Goal: Transaction & Acquisition: Purchase product/service

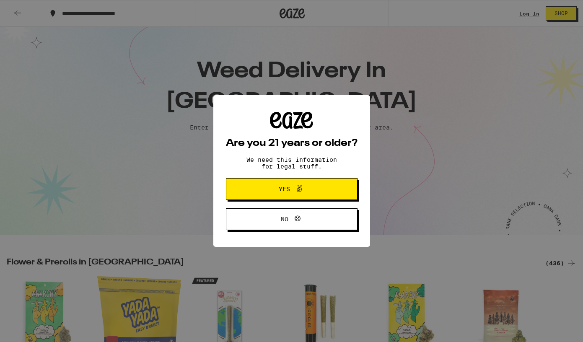
scroll to position [115, 0]
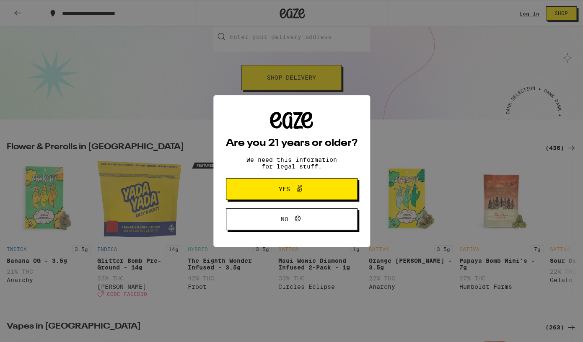
click at [299, 194] on icon at bounding box center [299, 189] width 10 height 10
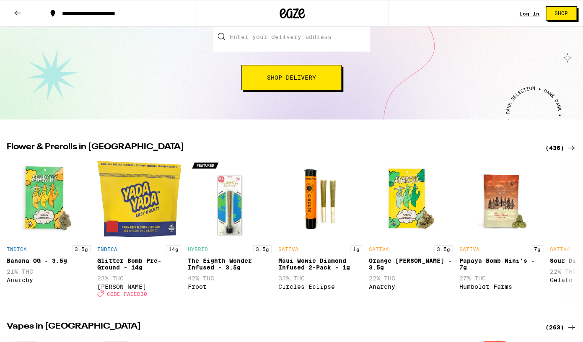
click at [130, 12] on div "**********" at bounding box center [120, 13] width 125 height 6
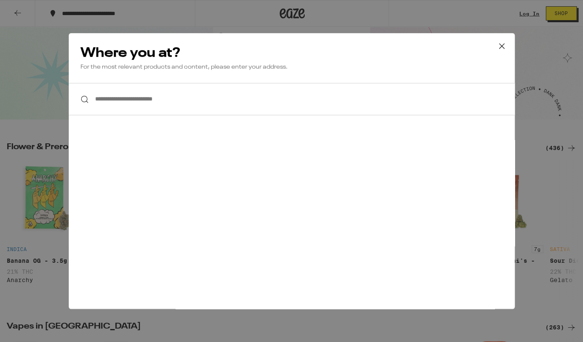
click at [145, 105] on input "**********" at bounding box center [292, 99] width 446 height 32
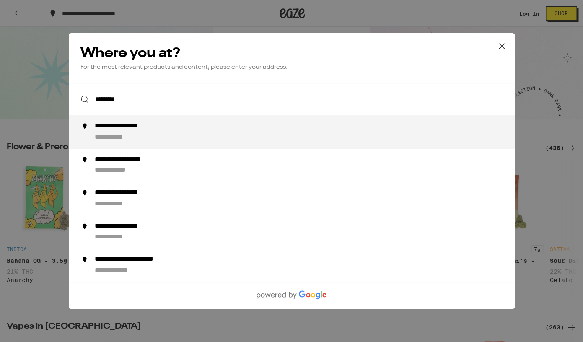
click at [112, 133] on div "**********" at bounding box center [308, 132] width 428 height 20
type input "**********"
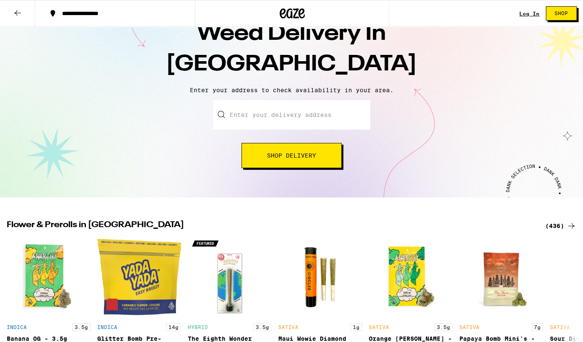
scroll to position [0, 0]
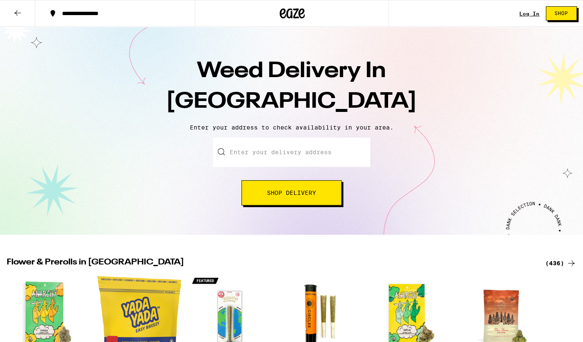
click at [258, 161] on input "Enter your delivery address" at bounding box center [291, 152] width 157 height 29
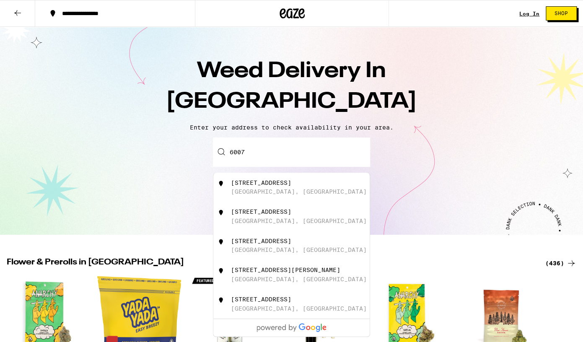
click at [277, 215] on div "[STREET_ADDRESS]" at bounding box center [261, 211] width 60 height 7
type input "[STREET_ADDRESS]"
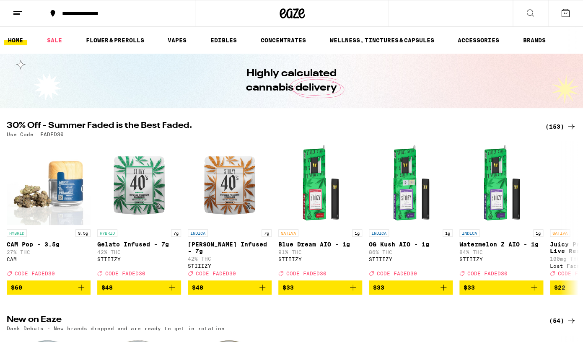
click at [132, 276] on span "CODE FADED30" at bounding box center [125, 273] width 40 height 5
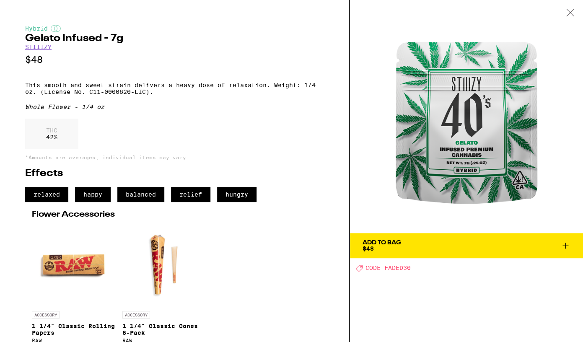
click at [390, 268] on span "CODE FADED30" at bounding box center [388, 268] width 45 height 7
click at [405, 269] on span "CODE FADED30" at bounding box center [388, 268] width 45 height 7
copy span "FADED30"
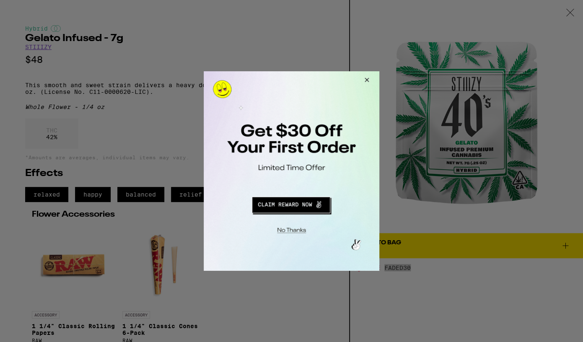
click at [291, 208] on button "Redirect to URL" at bounding box center [291, 204] width 146 height 20
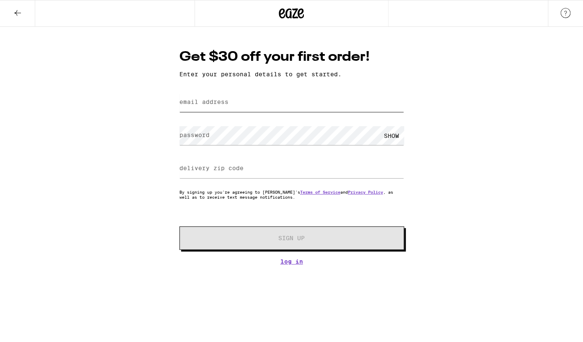
click at [235, 102] on input "email address" at bounding box center [291, 102] width 225 height 19
type input "cris.kaye3@gmail.com"
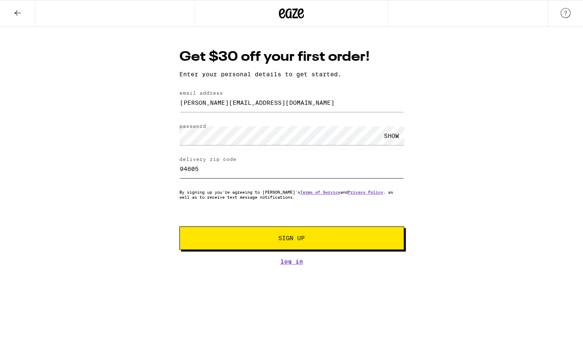
type input "94605"
click at [230, 241] on span "Sign Up" at bounding box center [291, 238] width 167 height 6
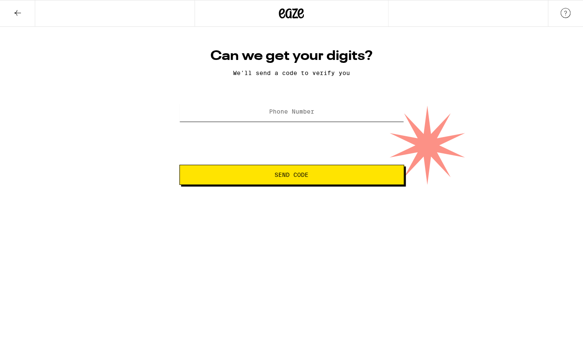
click at [277, 119] on input "Phone Number" at bounding box center [291, 112] width 225 height 19
type input "(872) 802-5563"
click at [326, 176] on span "Send Code" at bounding box center [292, 175] width 210 height 6
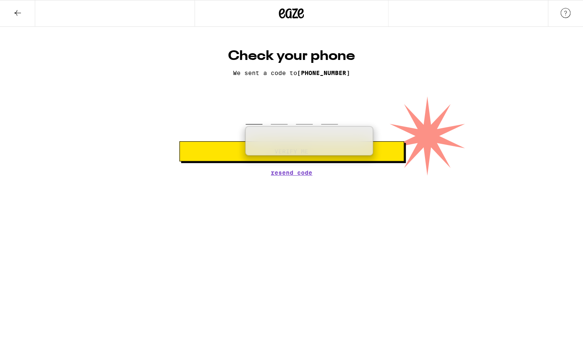
click at [251, 114] on input "tel" at bounding box center [254, 112] width 17 height 25
type input "5"
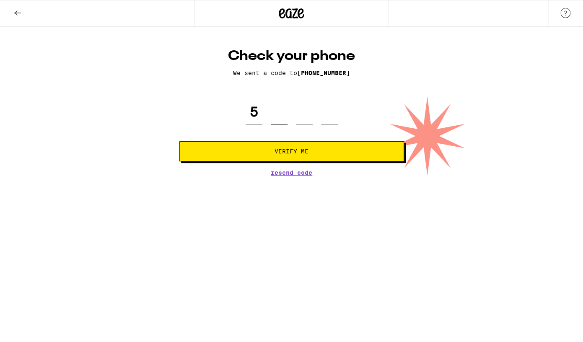
type input "1"
type input "7"
type input "9"
click at [179, 141] on button "Verify Me" at bounding box center [291, 151] width 225 height 20
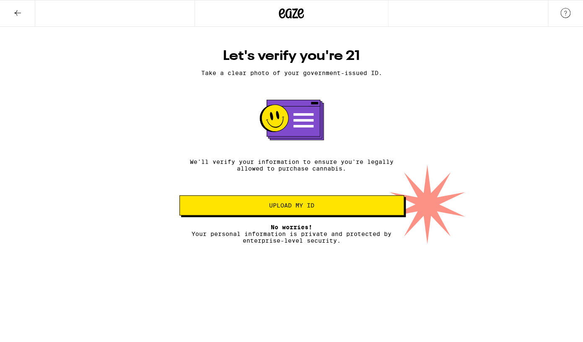
click at [272, 207] on span "Upload my ID" at bounding box center [291, 205] width 45 height 6
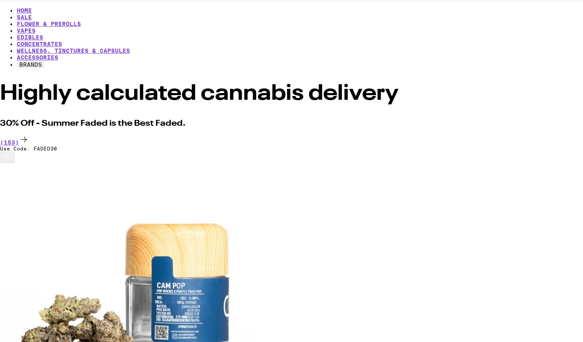
scroll to position [54, 0]
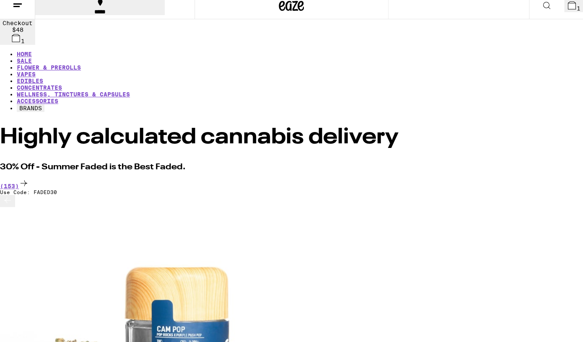
scroll to position [30, 0]
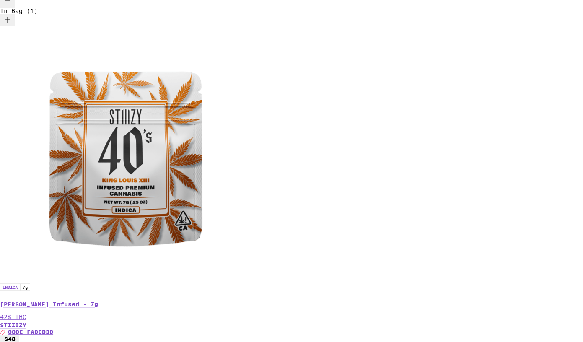
scroll to position [898, 0]
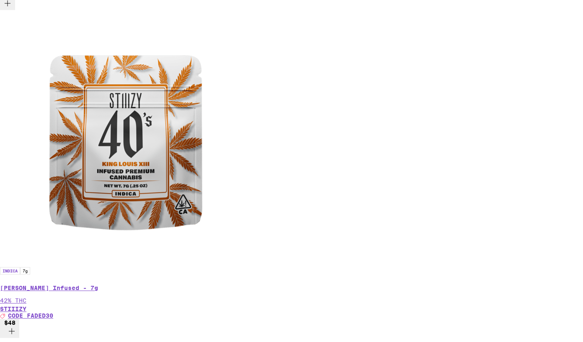
scroll to position [0, 1435]
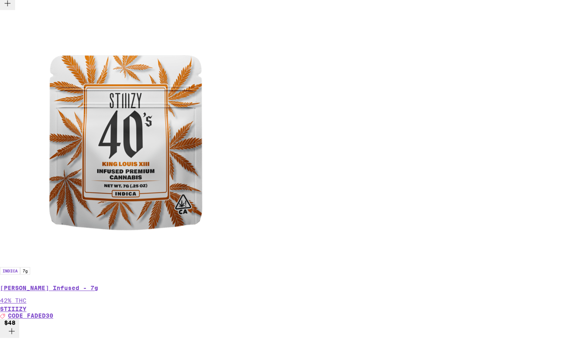
scroll to position [0, 2392]
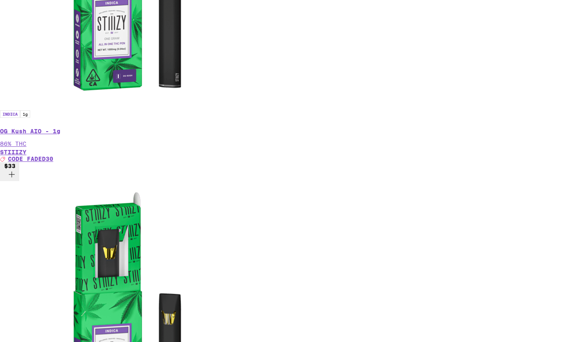
scroll to position [1713, 0]
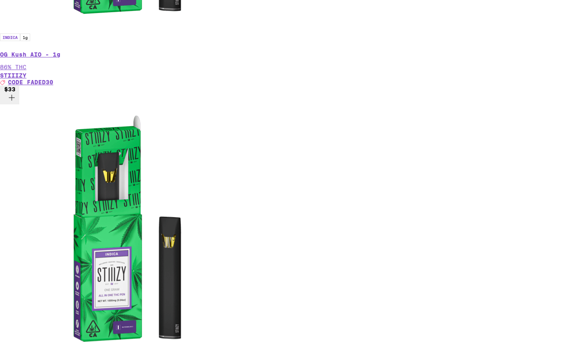
scroll to position [1785, 0]
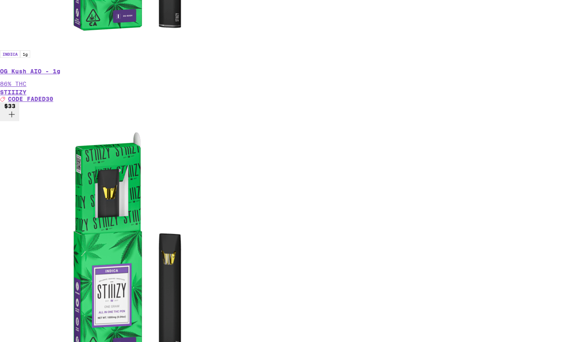
scroll to position [1703, 0]
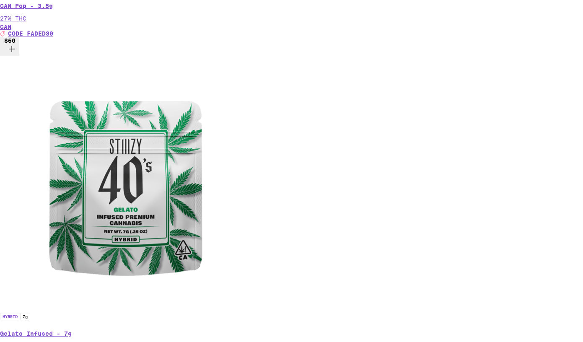
scroll to position [137, 0]
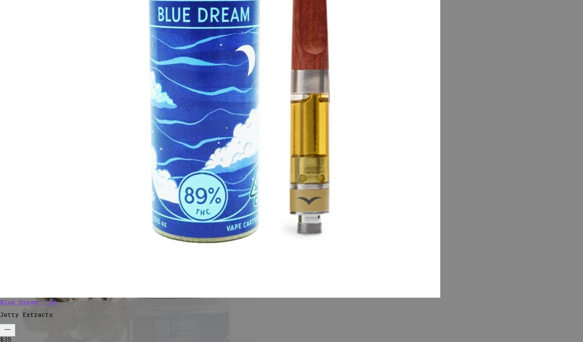
scroll to position [166, 0]
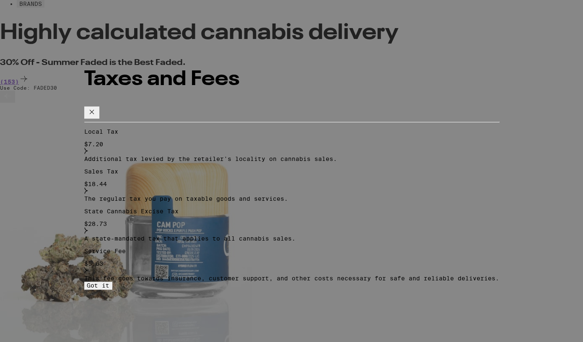
scroll to position [0, 957]
click at [97, 107] on icon at bounding box center [92, 112] width 10 height 10
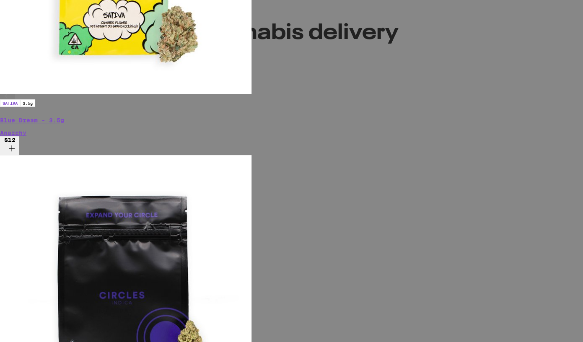
scroll to position [179, 0]
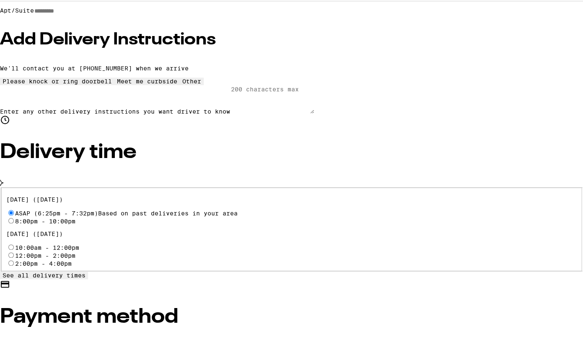
scroll to position [210, 0]
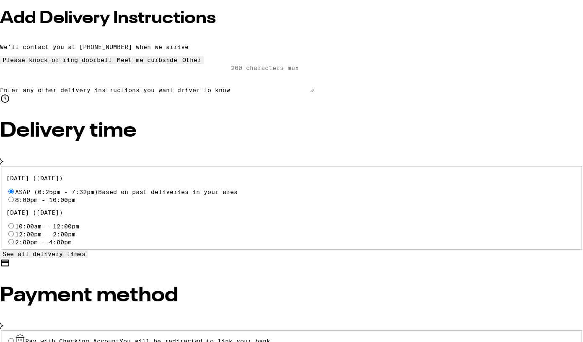
click at [130, 338] on span "You will be redirected to link your bank" at bounding box center [194, 341] width 151 height 7
click at [14, 338] on input "Pay with Checking Account You will be redirected to link your bank" at bounding box center [10, 340] width 5 height 5
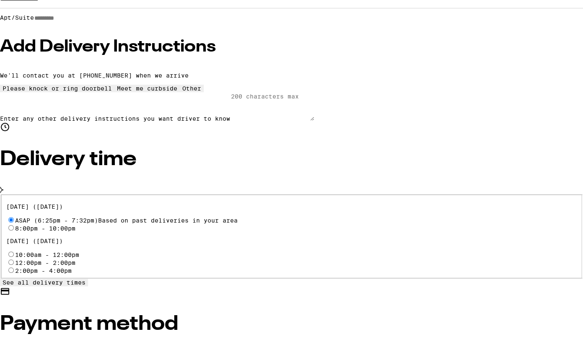
scroll to position [351, 0]
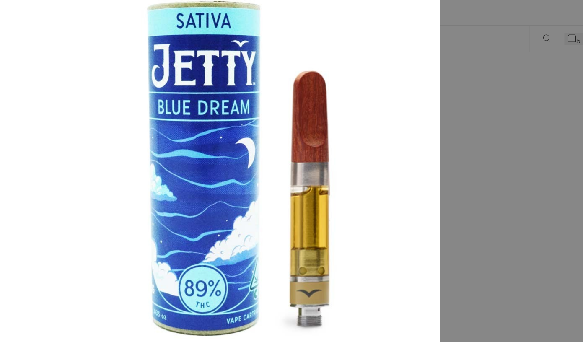
scroll to position [22, 0]
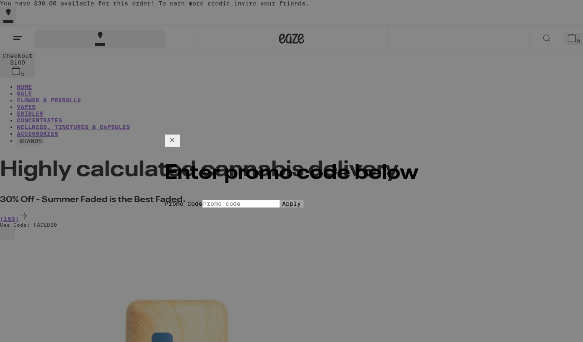
click at [249, 200] on input "Promo Code" at bounding box center [240, 204] width 77 height 8
paste input "F"
type input "FADED30"
click at [282, 201] on span "Apply" at bounding box center [291, 203] width 19 height 7
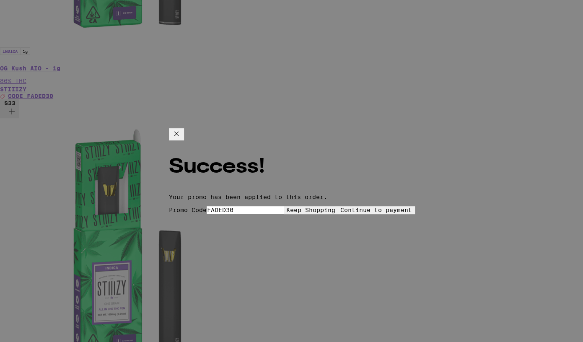
scroll to position [1777, 0]
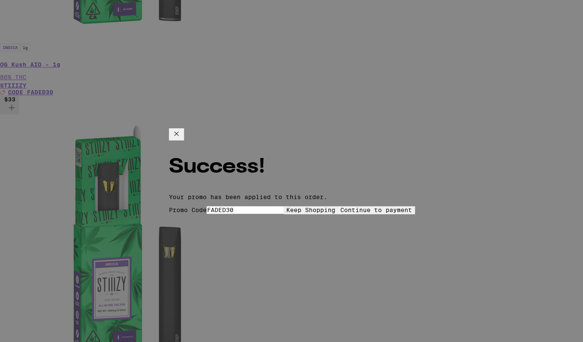
click at [338, 206] on button "Continue to payment" at bounding box center [376, 210] width 77 height 8
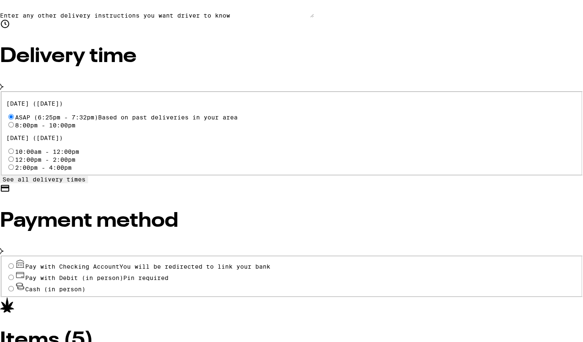
scroll to position [291, 0]
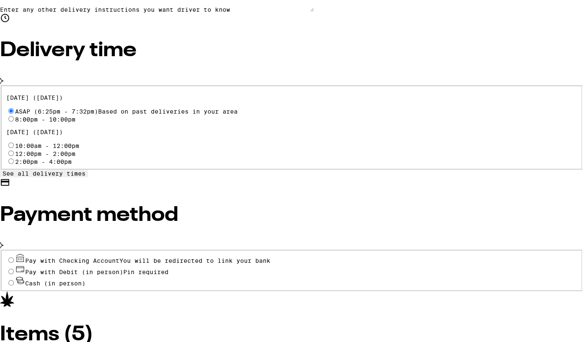
click at [86, 280] on span "Cash (in person)" at bounding box center [50, 283] width 70 height 7
click at [14, 280] on input "Cash (in person)" at bounding box center [10, 282] width 5 height 5
radio input "true"
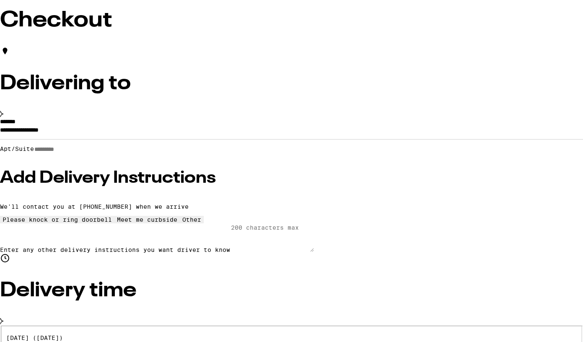
scroll to position [52, 0]
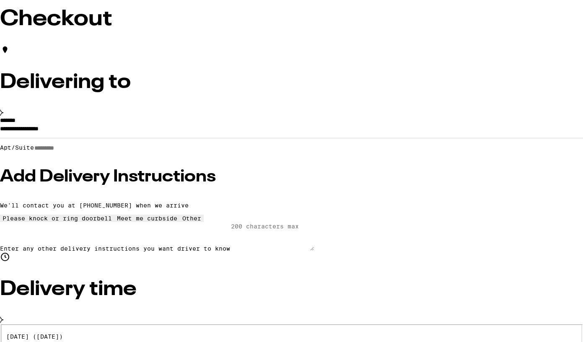
click at [102, 185] on h3 "Add Delivery Instructions" at bounding box center [291, 177] width 583 height 17
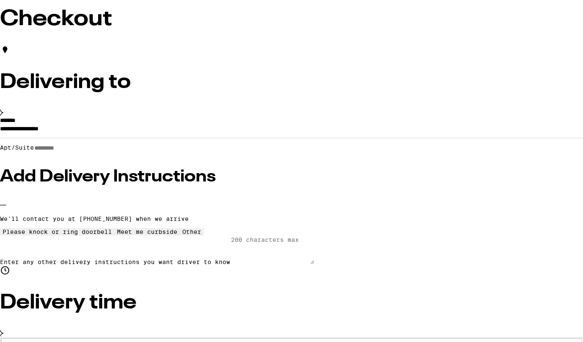
click at [109, 185] on h3 "Add Delivery Instructions" at bounding box center [291, 177] width 583 height 17
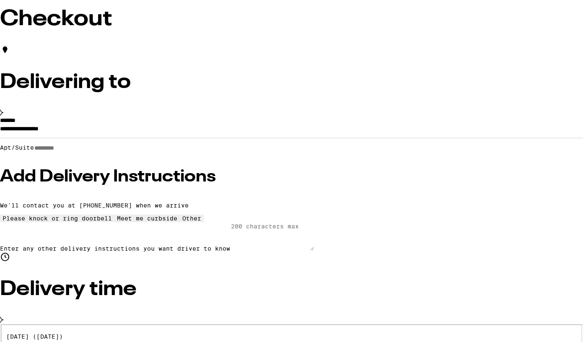
click at [109, 185] on h3 "Add Delivery Instructions" at bounding box center [291, 177] width 583 height 17
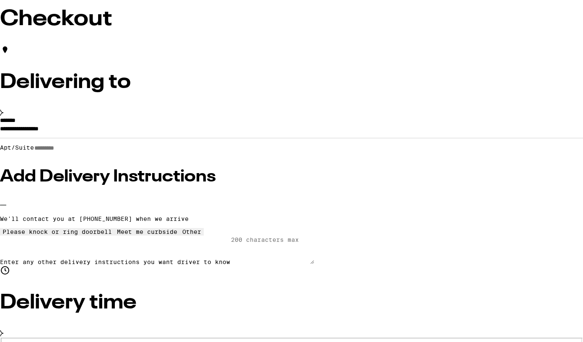
click at [109, 185] on h3 "Add Delivery Instructions" at bounding box center [291, 177] width 583 height 17
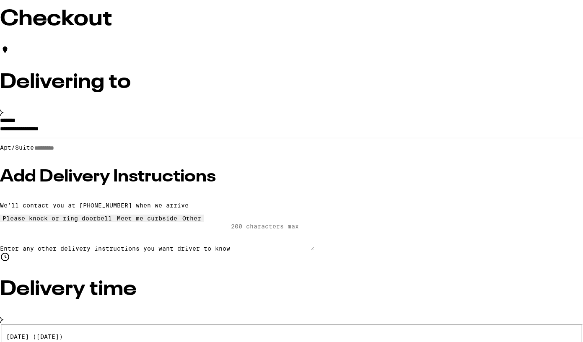
click at [99, 202] on p "We'll contact you at (872) 802-5563 when we arrive" at bounding box center [291, 205] width 583 height 7
click at [158, 185] on h3 "Add Delivery Instructions" at bounding box center [291, 177] width 583 height 17
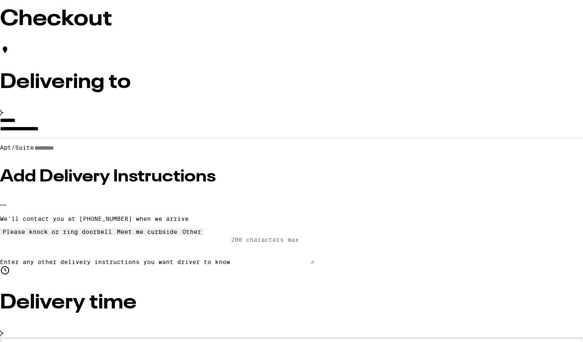
click at [186, 185] on h3 "Add Delivery Instructions" at bounding box center [291, 177] width 583 height 17
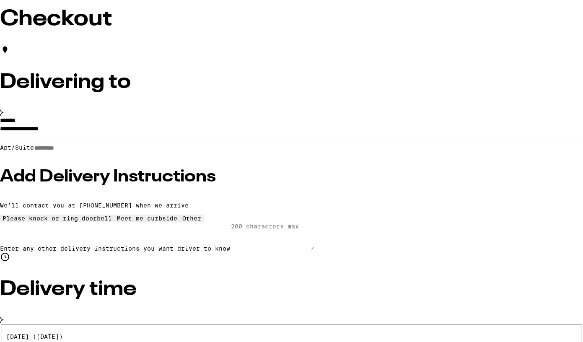
click at [144, 202] on p "We'll contact you at (872) 802-5563 when we arrive" at bounding box center [291, 205] width 583 height 7
click at [142, 206] on div "**********" at bounding box center [291, 184] width 583 height 134
click at [140, 252] on div "Delivery time" at bounding box center [291, 288] width 583 height 73
click at [140, 208] on div "**********" at bounding box center [291, 184] width 583 height 134
click at [165, 252] on div "Delivery time ASAP (6:25pm - 7:32pm)" at bounding box center [291, 295] width 583 height 86
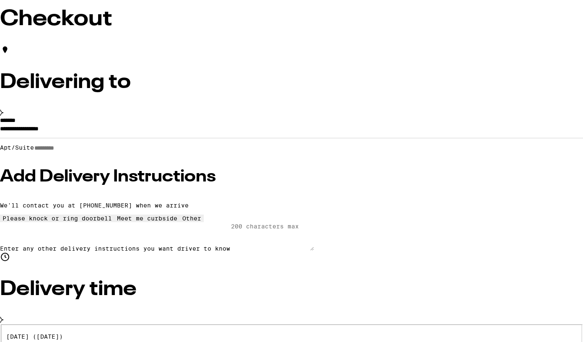
click at [132, 138] on input "**********" at bounding box center [291, 131] width 583 height 14
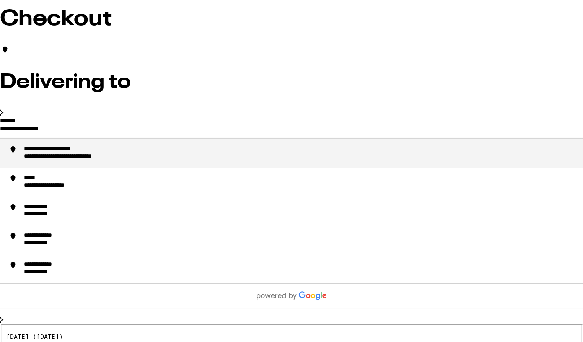
scroll to position [53, 0]
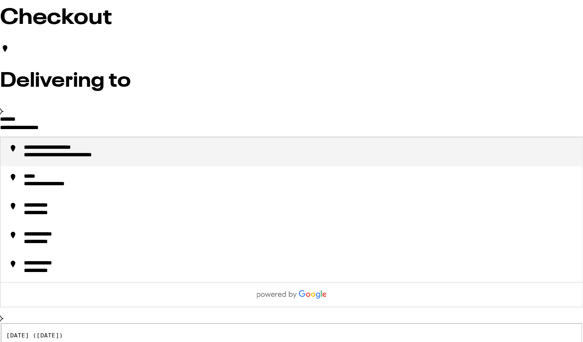
drag, startPoint x: 143, startPoint y: 140, endPoint x: 50, endPoint y: 135, distance: 92.4
click at [50, 135] on input "**********" at bounding box center [291, 129] width 583 height 14
click at [88, 152] on div "**********" at bounding box center [56, 148] width 65 height 8
type input "**********"
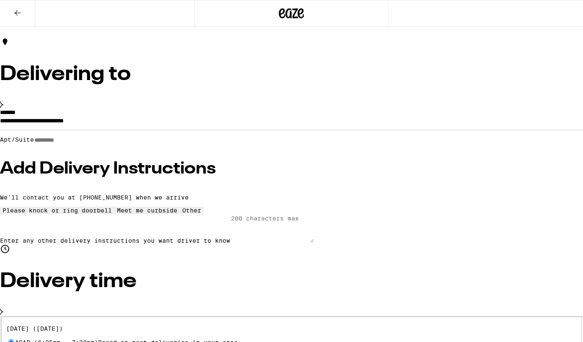
scroll to position [26, 0]
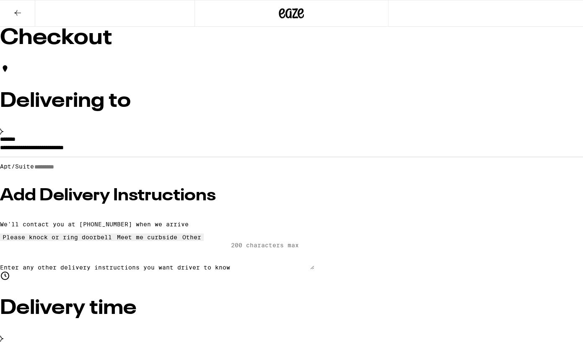
click at [114, 190] on h3 "Add Delivery Instructions" at bounding box center [291, 195] width 583 height 17
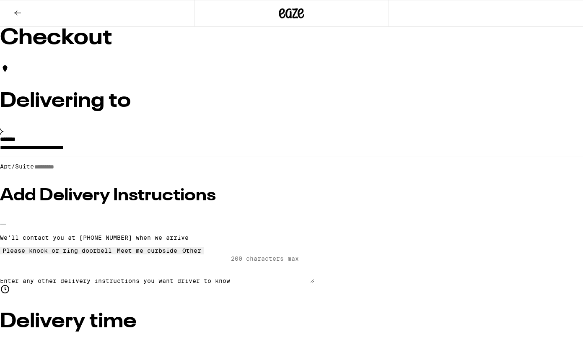
click at [114, 190] on h3 "Add Delivery Instructions" at bounding box center [291, 195] width 583 height 17
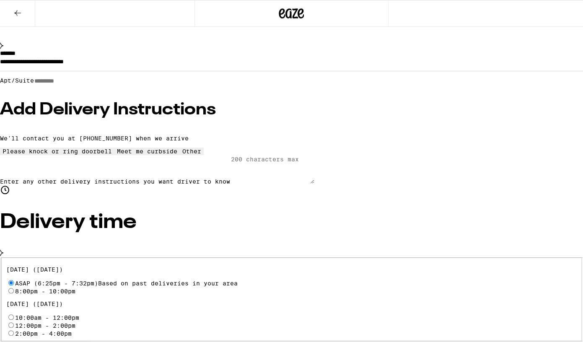
scroll to position [91, 0]
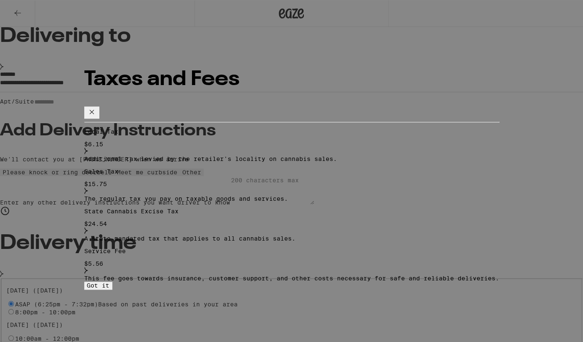
click at [97, 107] on icon at bounding box center [92, 112] width 10 height 10
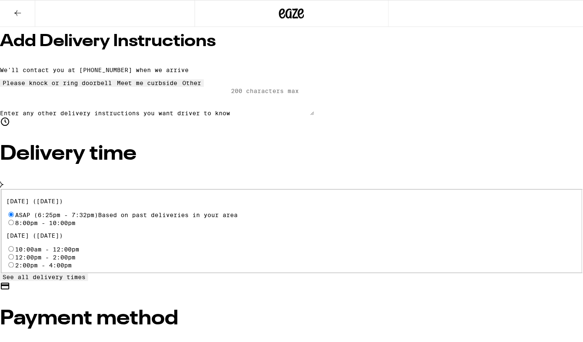
scroll to position [73, 0]
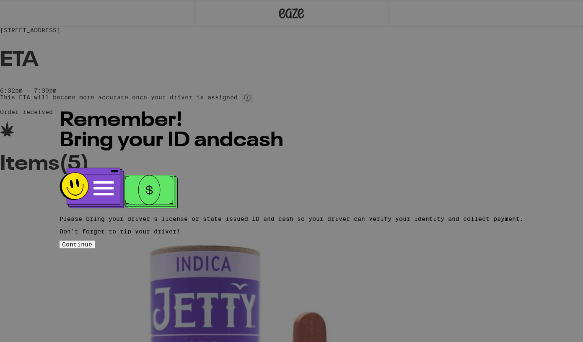
click at [92, 241] on span "Continue" at bounding box center [77, 244] width 30 height 7
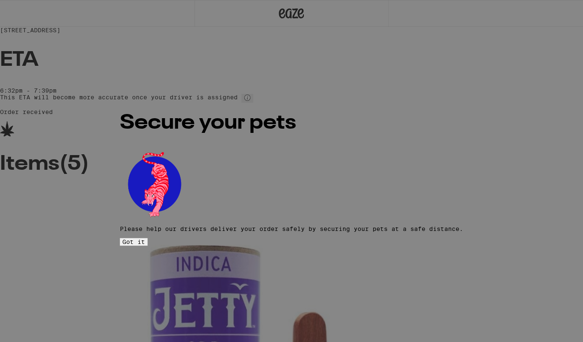
click at [145, 239] on span "Got it" at bounding box center [133, 242] width 23 height 7
